Goal: Book appointment/travel/reservation

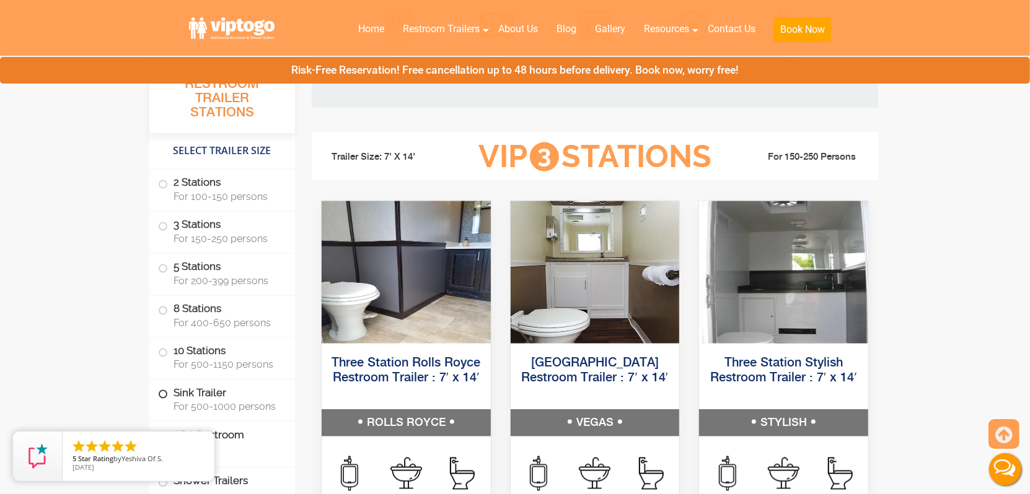
scroll to position [1363, 0]
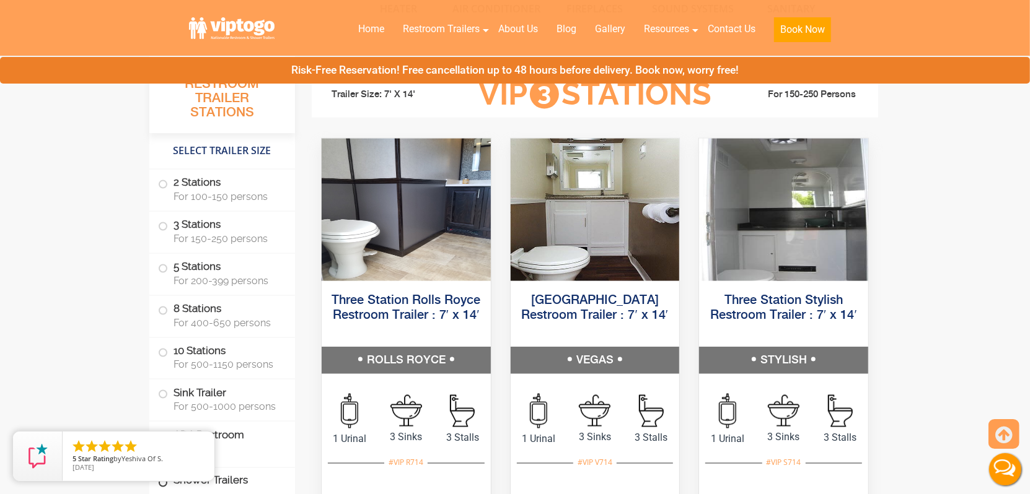
click at [261, 475] on label "Shower Trailers" at bounding box center [222, 481] width 128 height 27
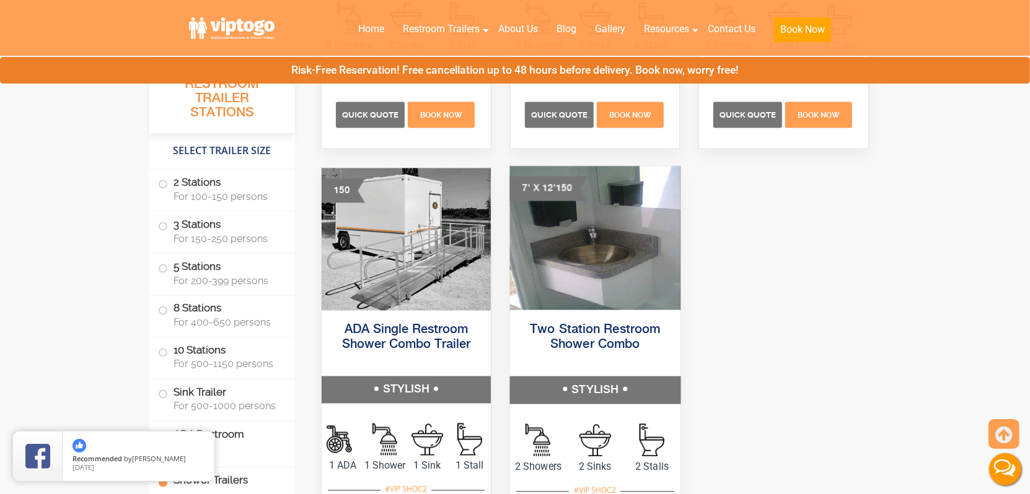
scroll to position [5330, 0]
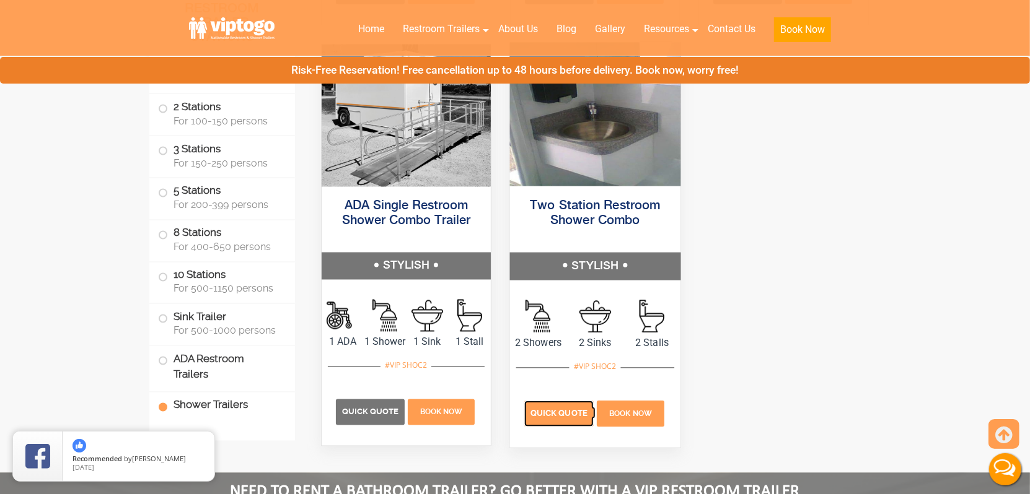
click at [540, 410] on p "Quick Quote" at bounding box center [558, 414] width 69 height 26
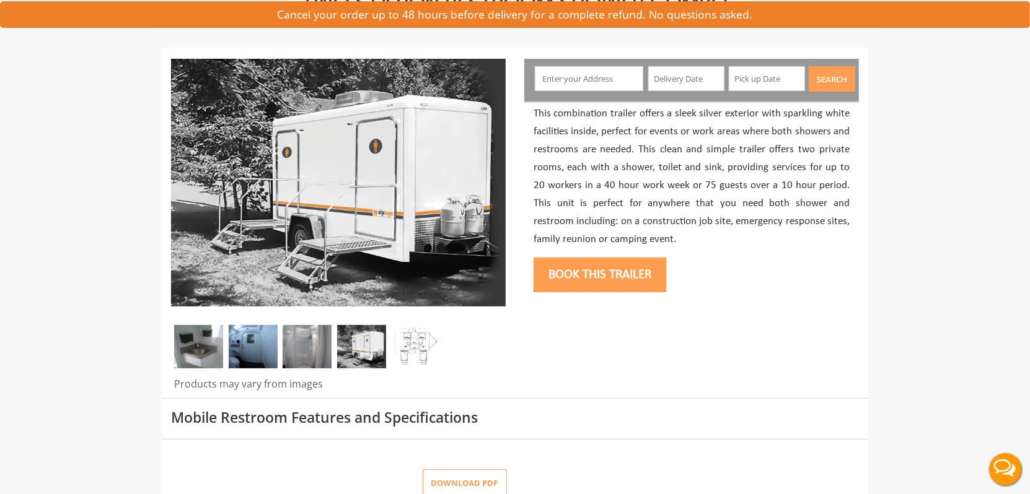
scroll to position [124, 0]
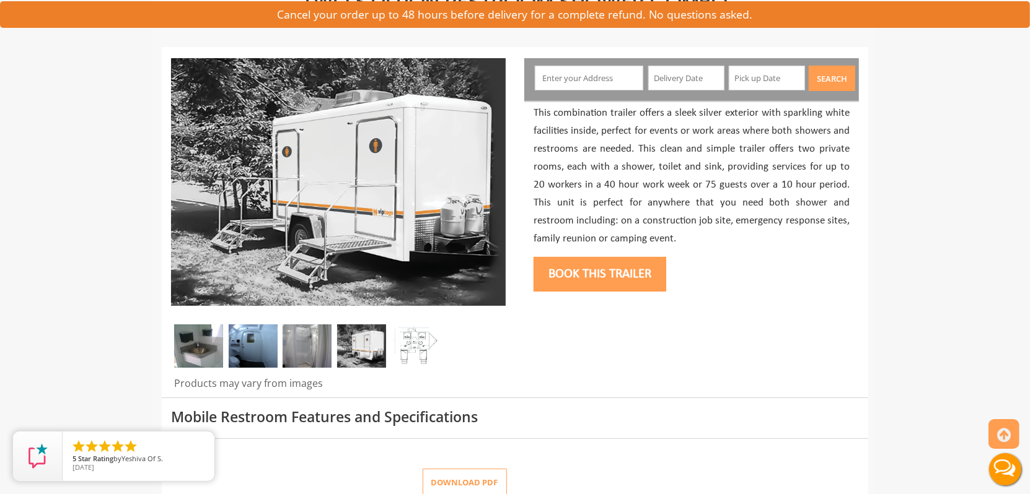
click at [413, 353] on img at bounding box center [415, 346] width 49 height 43
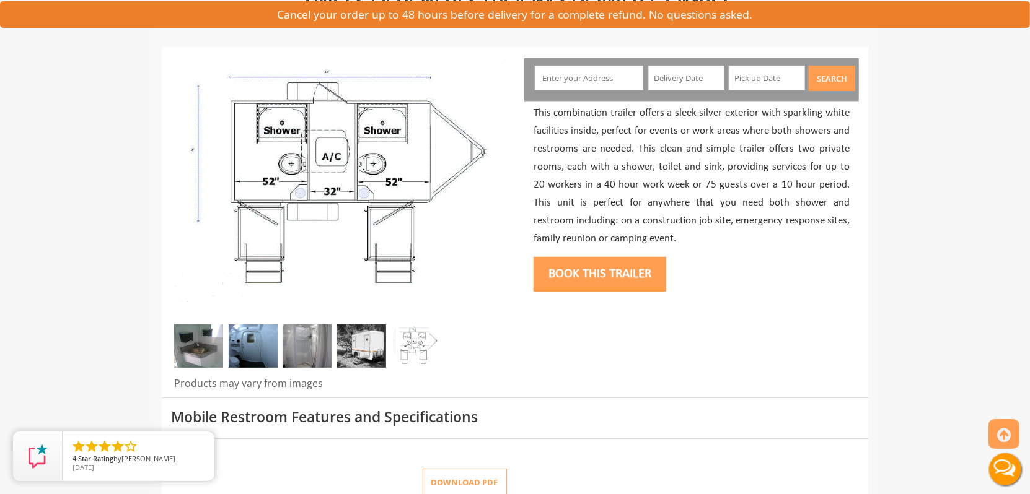
click at [764, 338] on div at bounding box center [515, 223] width 706 height 350
drag, startPoint x: 590, startPoint y: 75, endPoint x: 597, endPoint y: 68, distance: 9.6
click at [591, 73] on input "text" at bounding box center [589, 78] width 109 height 25
type input "g"
type input "r"
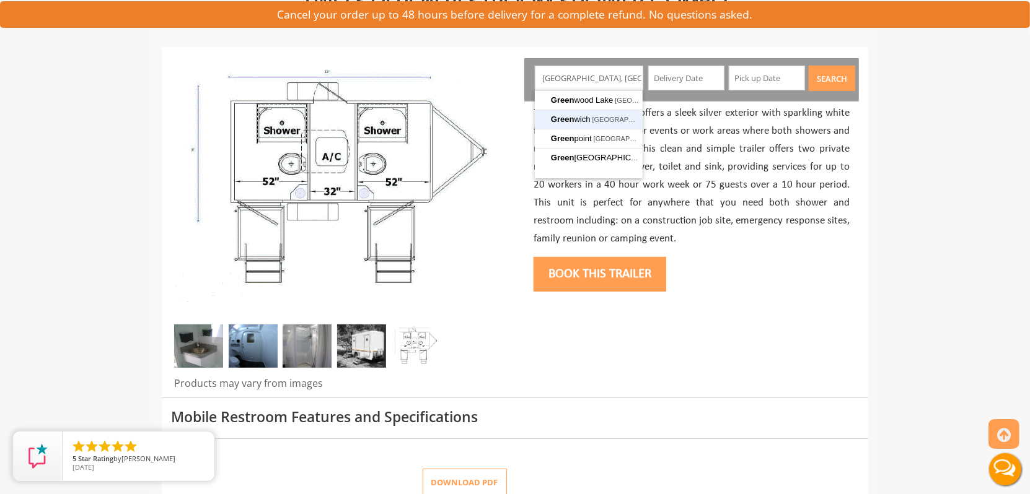
type input "[GEOGRAPHIC_DATA], [GEOGRAPHIC_DATA], [GEOGRAPHIC_DATA]"
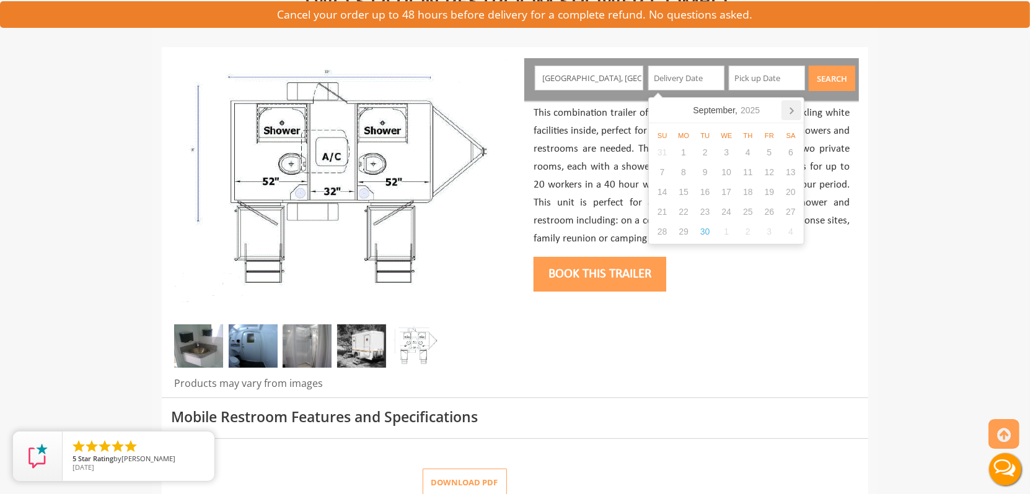
click at [789, 108] on icon at bounding box center [791, 110] width 20 height 20
click at [730, 172] on div "8" at bounding box center [727, 172] width 22 height 20
type input "[DATE]"
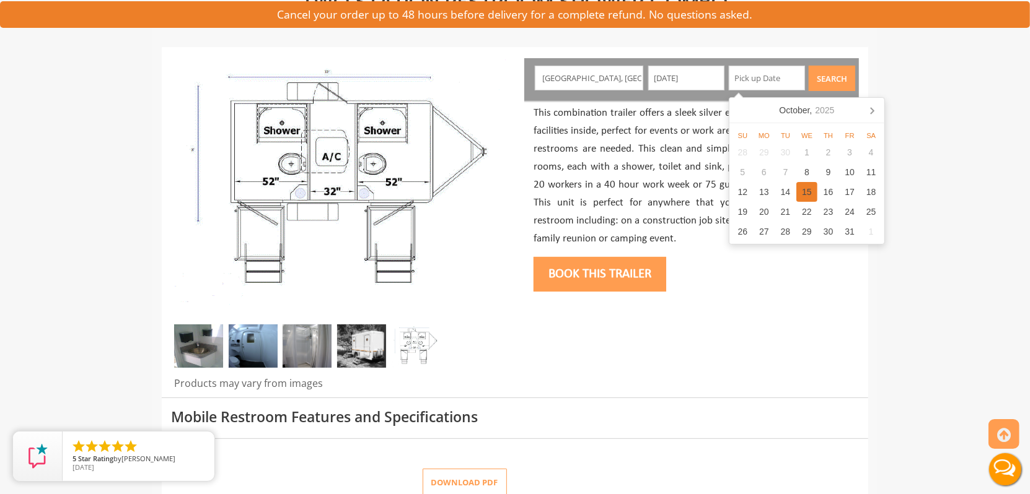
click at [805, 189] on div "15" at bounding box center [807, 192] width 22 height 20
type input "[DATE]"
click at [829, 82] on button "Search" at bounding box center [832, 78] width 46 height 25
